Goal: Download file/media

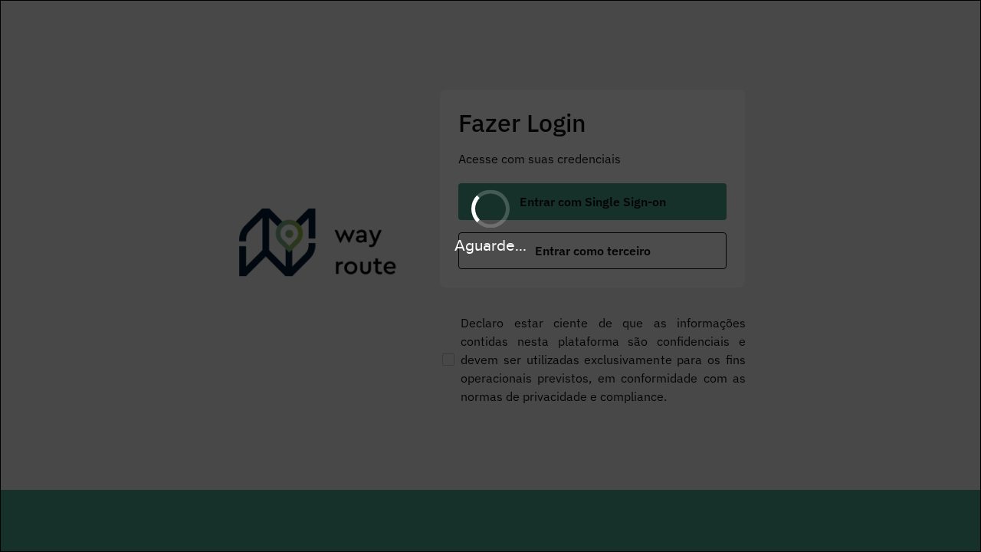
scroll to position [0, 2]
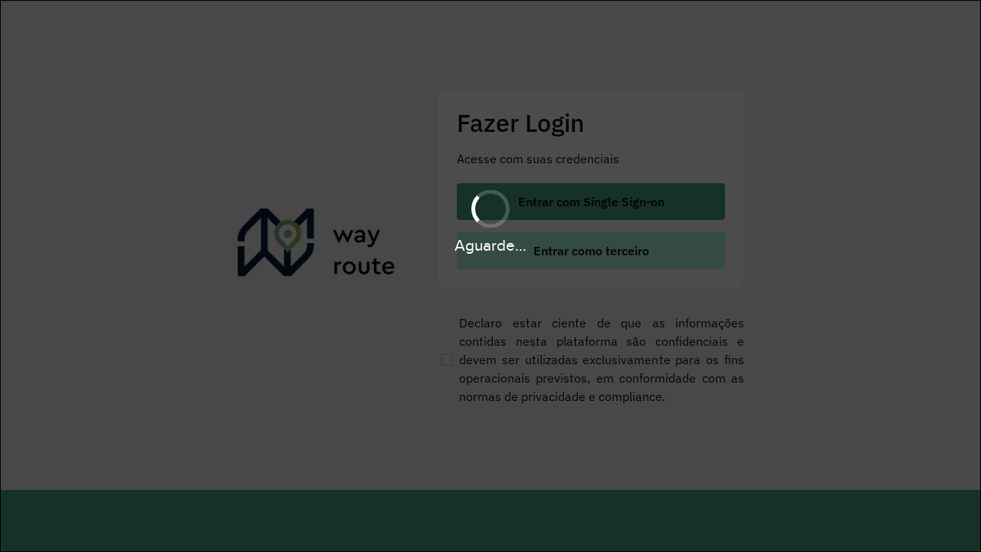
click at [591, 251] on span "Entrar como terceiro" at bounding box center [592, 251] width 116 height 12
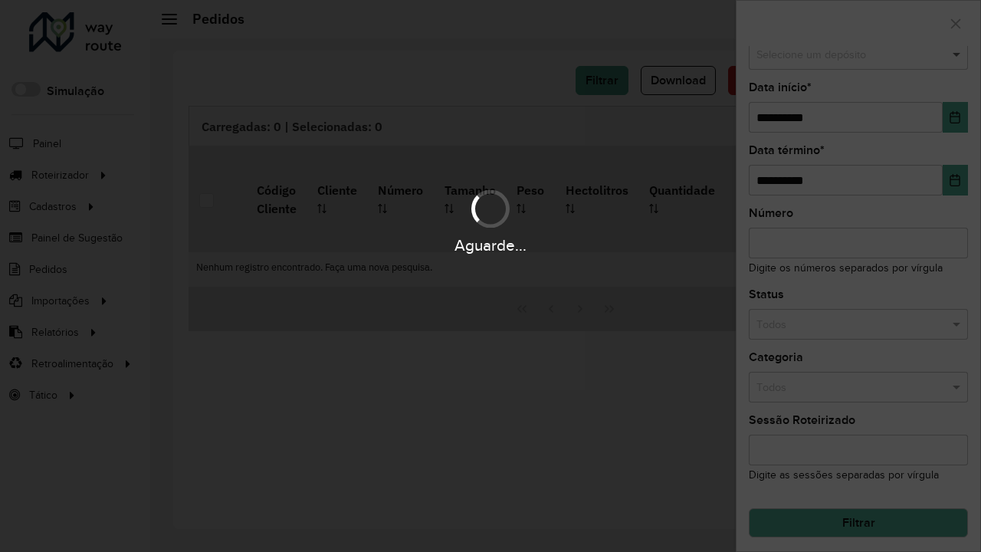
click at [958, 54] on span at bounding box center [958, 55] width 19 height 17
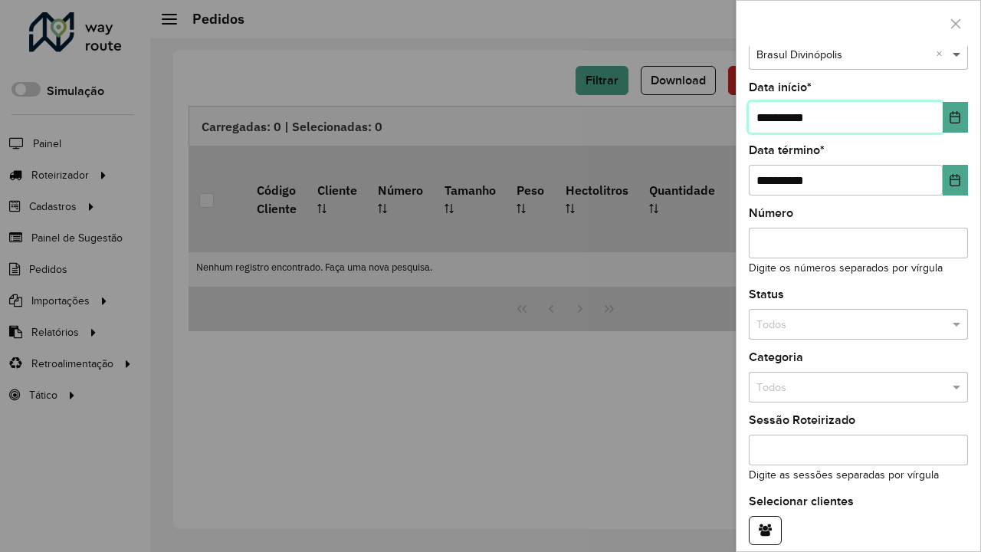
type input "**********"
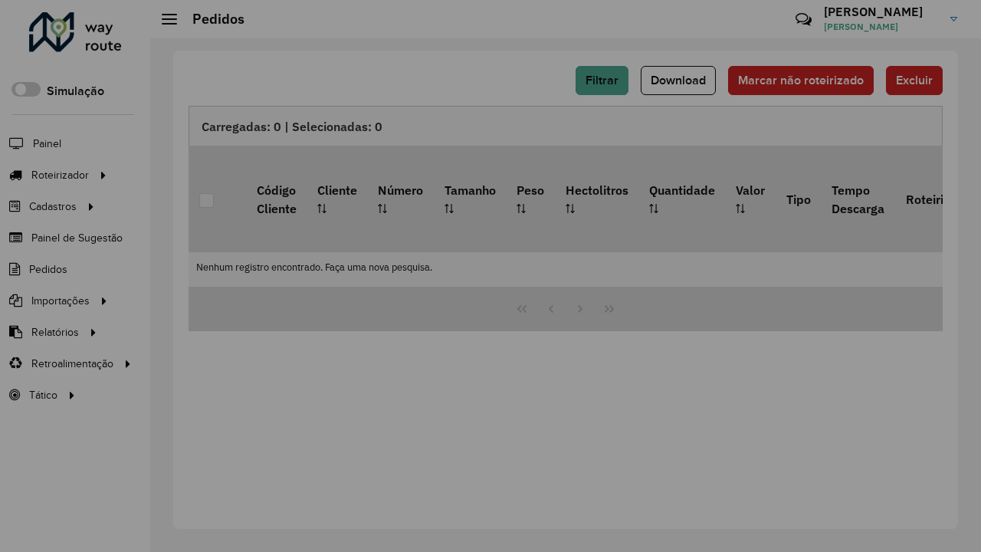
scroll to position [94, 0]
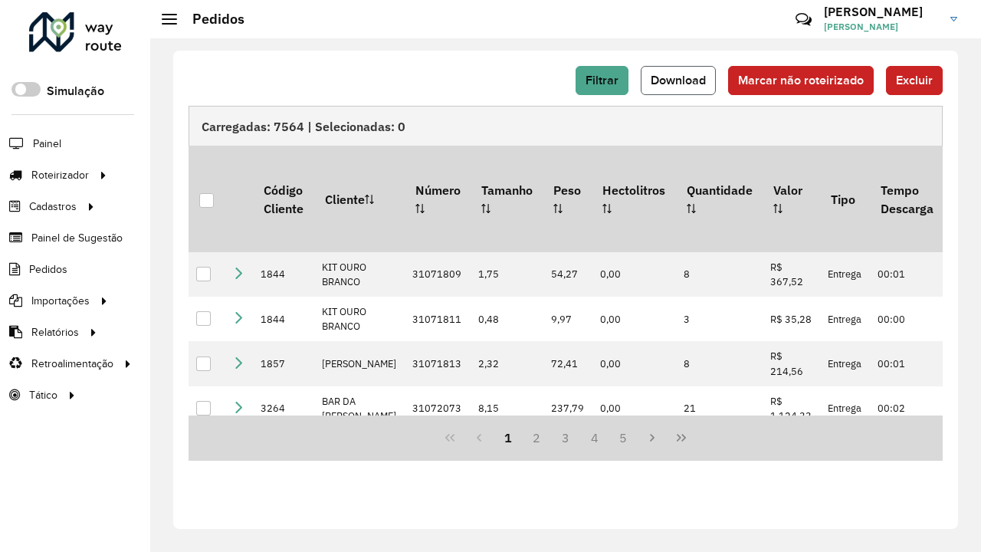
click at [678, 80] on span "Download" at bounding box center [678, 80] width 55 height 13
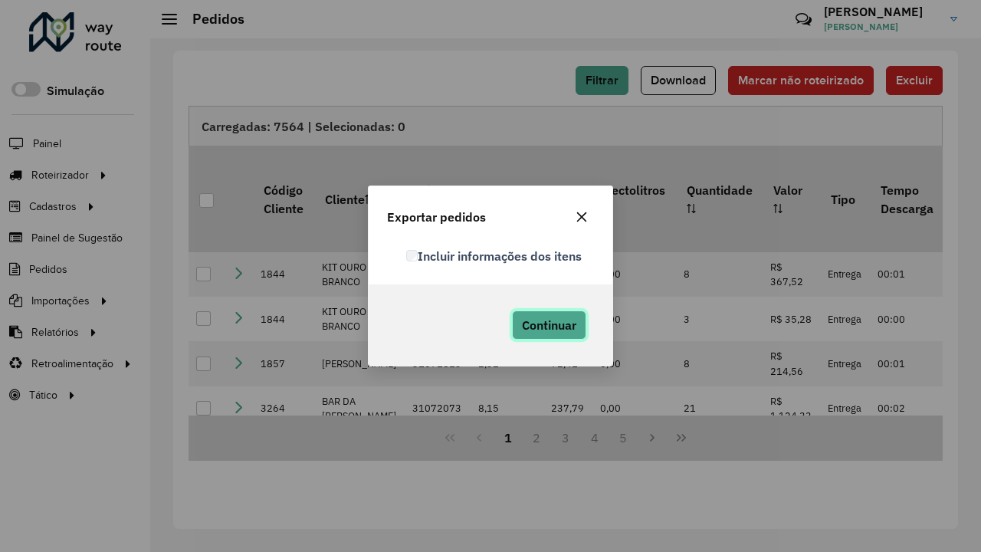
click at [549, 325] on span "Continuar" at bounding box center [549, 324] width 54 height 15
